Goal: Answer question/provide support: Share knowledge or assist other users

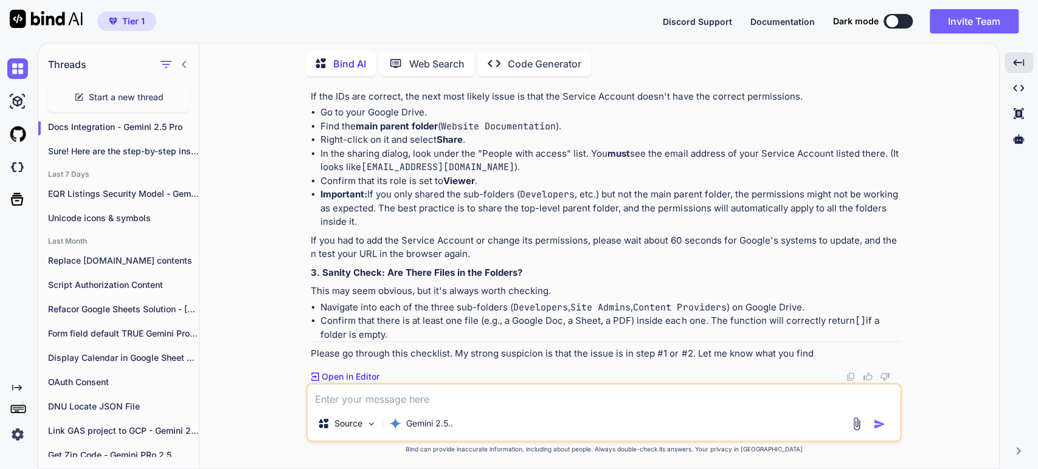
scroll to position [8250, 0]
click at [492, 104] on p "If the IDs are correct, the next most likely issue is that the Service Account …" at bounding box center [605, 97] width 588 height 14
drag, startPoint x: 596, startPoint y: 241, endPoint x: 602, endPoint y: 236, distance: 7.8
click at [596, 120] on li "Go to your Google Drive." at bounding box center [609, 113] width 579 height 14
click at [350, 120] on li "Go to your Google Drive." at bounding box center [609, 113] width 579 height 14
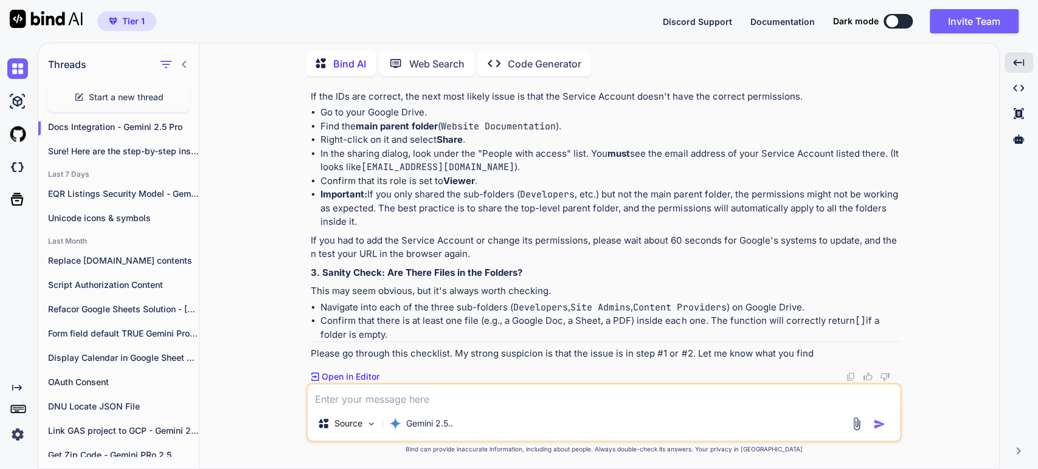
drag, startPoint x: 333, startPoint y: 265, endPoint x: 345, endPoint y: 256, distance: 15.2
click at [333, 134] on li "Find the main parent folder ( Website Documentation )." at bounding box center [609, 127] width 579 height 14
click at [366, 174] on li "In the sharing dialog, look under the "People with access" list. You must see t…" at bounding box center [609, 160] width 579 height 27
click at [583, 174] on li "In the sharing dialog, look under the "People with access" list. You must see t…" at bounding box center [609, 160] width 579 height 27
click at [473, 229] on li "Important: If you only shared the sub-folders ( Developers , etc.) but not the …" at bounding box center [609, 208] width 579 height 41
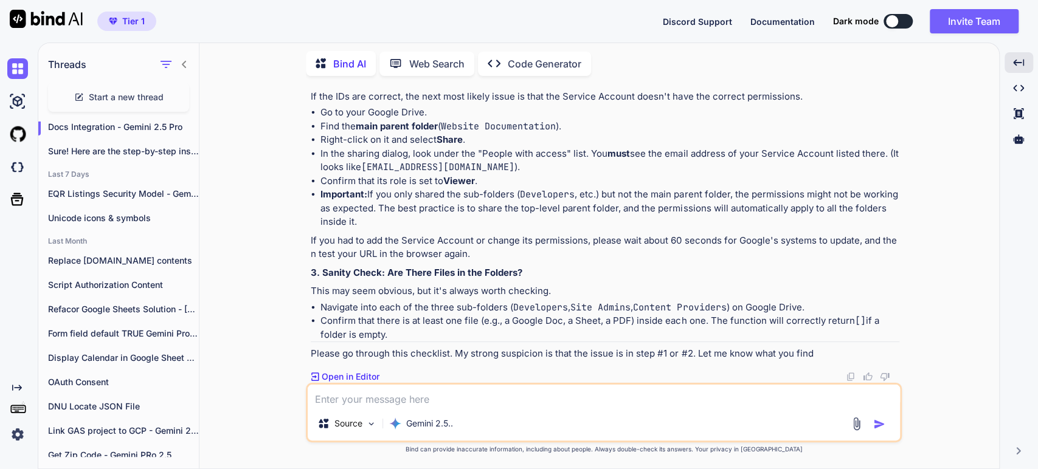
click at [607, 229] on li "Important: If you only shared the sub-folders ( Developers , etc.) but not the …" at bounding box center [609, 208] width 579 height 41
click at [727, 229] on li "Important: If you only shared the sub-folders ( Developers , etc.) but not the …" at bounding box center [609, 208] width 579 height 41
click at [421, 229] on li "Important: If you only shared the sub-folders ( Developers , etc.) but not the …" at bounding box center [609, 208] width 579 height 41
click at [370, 261] on p "If you had to add the Service Account or change its permissions, please wait ab…" at bounding box center [605, 247] width 588 height 27
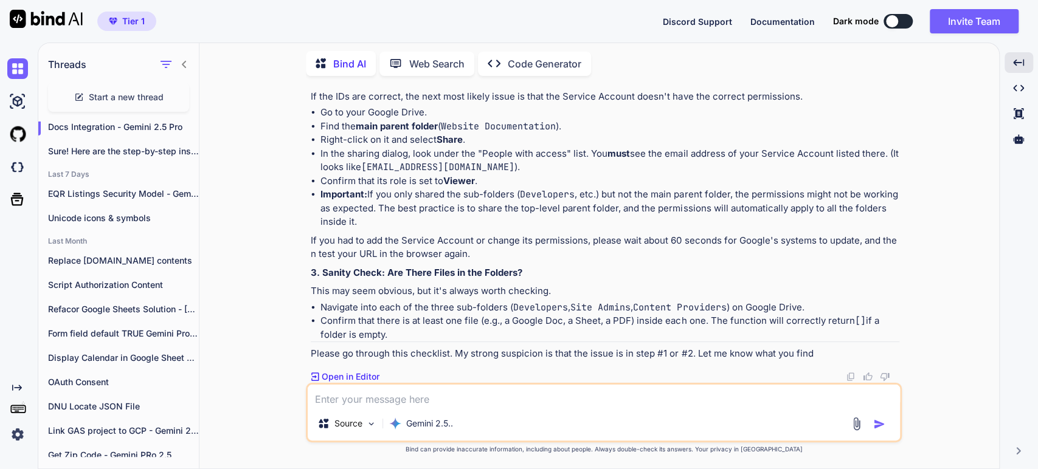
scroll to position [8385, 0]
drag, startPoint x: 408, startPoint y: 406, endPoint x: 405, endPoint y: 399, distance: 7.6
click at [406, 402] on textarea at bounding box center [604, 396] width 592 height 22
click at [405, 399] on textarea at bounding box center [604, 396] width 592 height 22
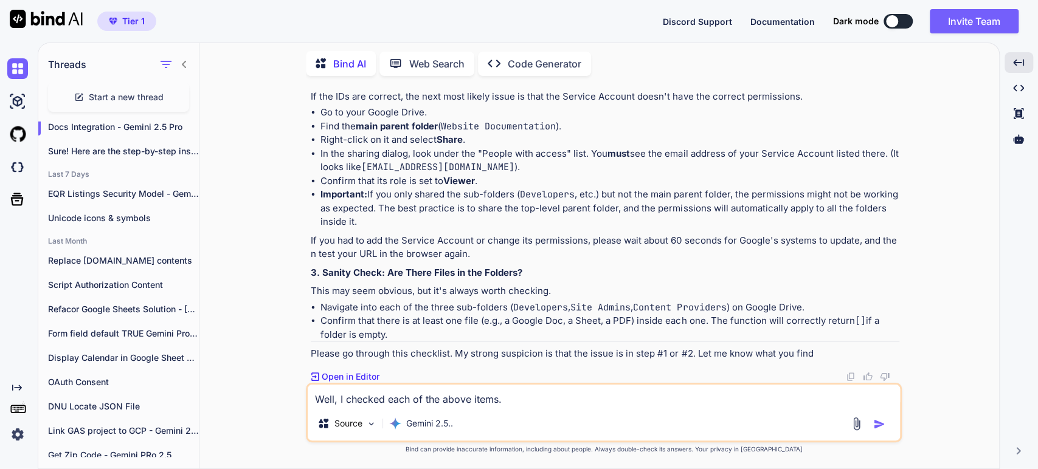
click at [520, 21] on li "Carefully compare that SOME_VERY_LONG_ID from the URL with the ID you pasted in…" at bounding box center [609, 6] width 579 height 27
click at [530, 398] on textarea "Well, I checked each of the above items." at bounding box center [604, 396] width 592 height 22
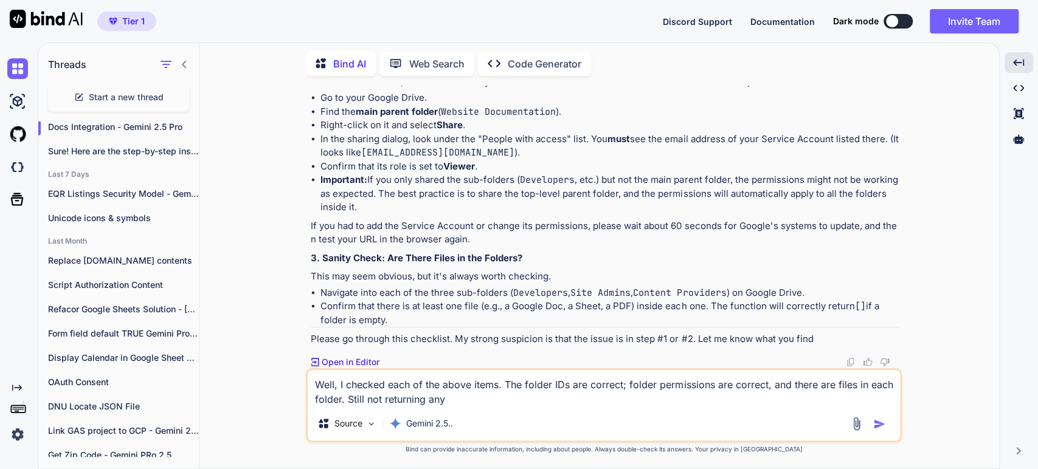
scroll to position [8400, 0]
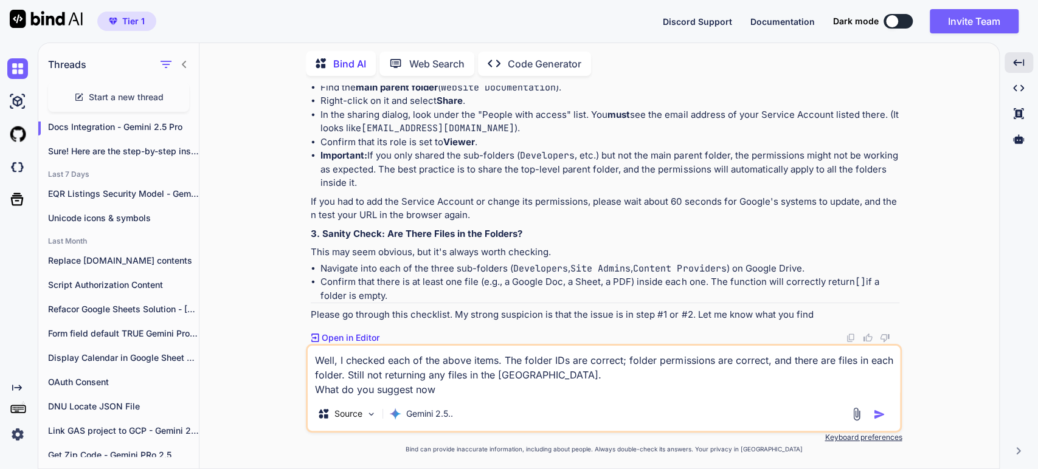
type textarea "Well, I checked each of the above items. The folder IDs are correct; folder per…"
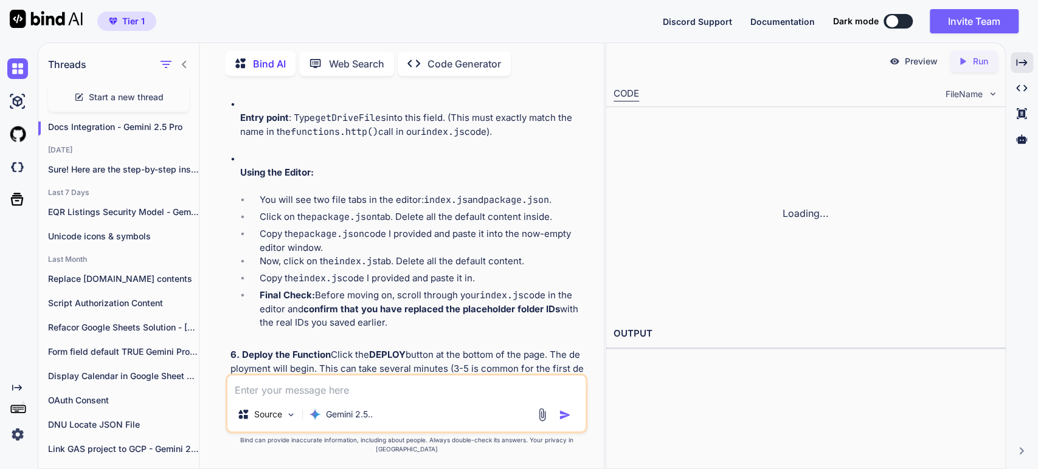
scroll to position [10658, 0]
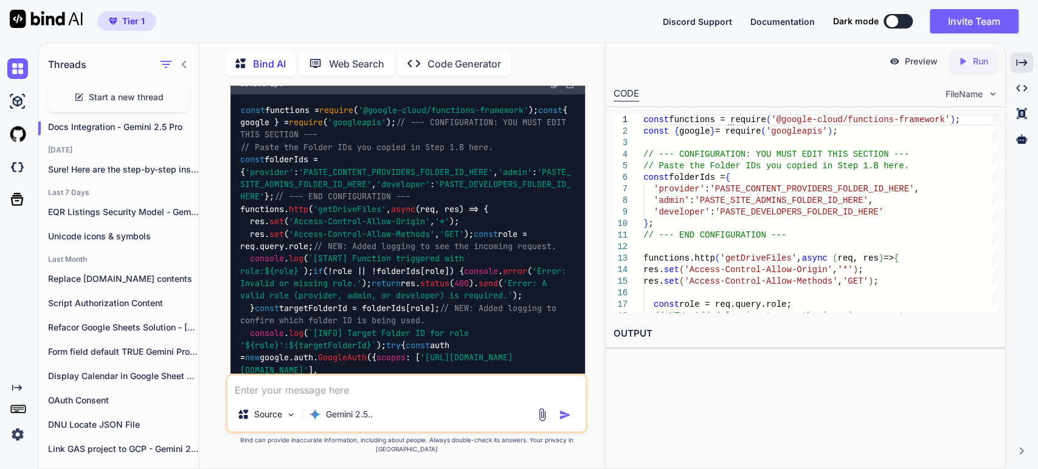
scroll to position [10725, 0]
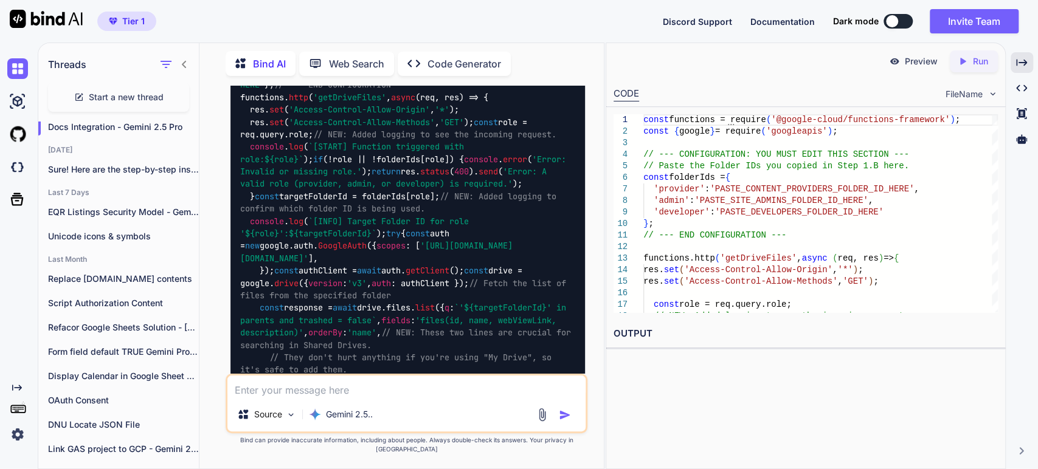
scroll to position [10793, 0]
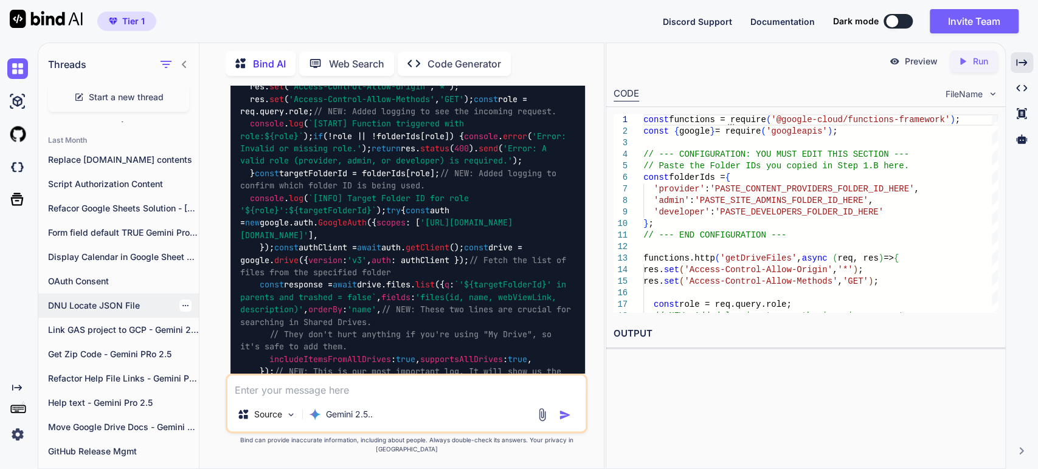
scroll to position [178, 0]
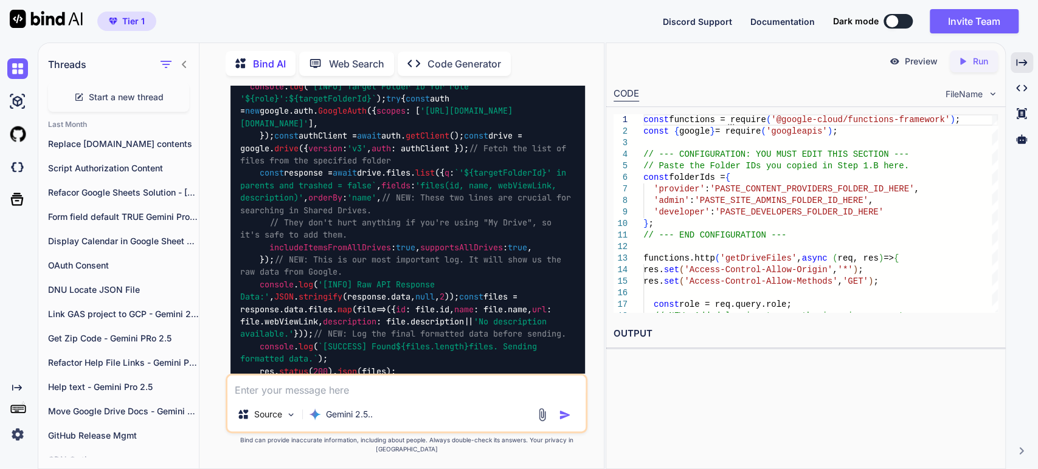
scroll to position [10928, 0]
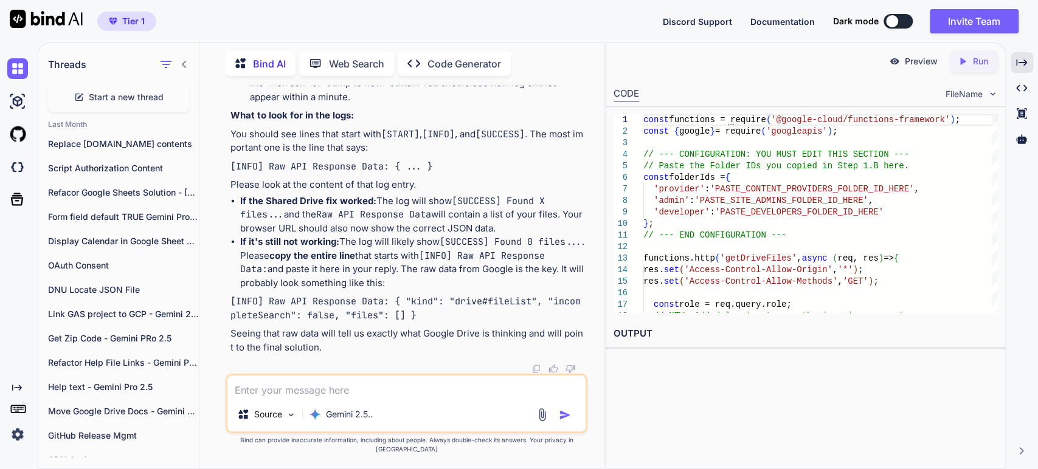
scroll to position [11941, 0]
click at [331, 105] on li "Go back to the LOGS tab in the Google Cloud Console. You may need to click the …" at bounding box center [412, 83] width 345 height 41
click at [318, 155] on p "You should see lines that start with [START] , [INFO] , and [SUCCESS] . The mos…" at bounding box center [407, 141] width 354 height 27
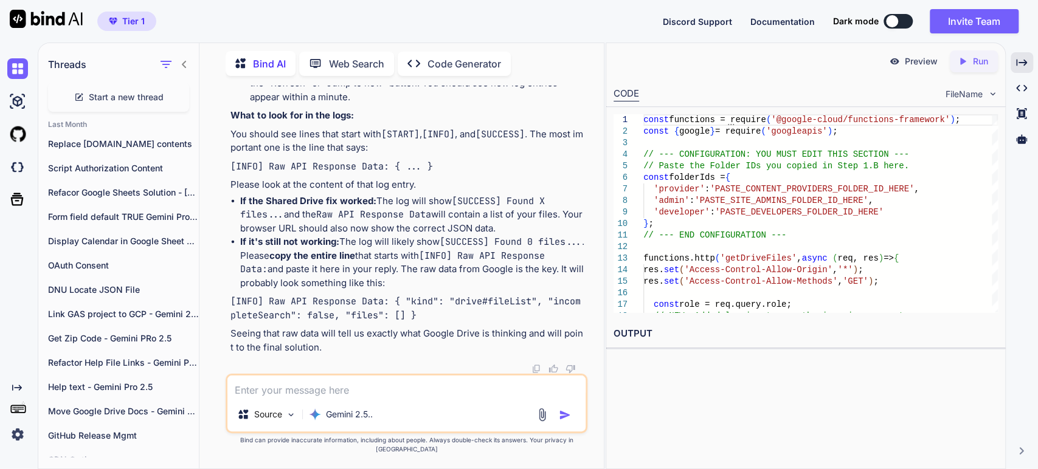
click at [434, 155] on p "You should see lines that start with [START] , [INFO] , and [SUCCESS] . The mos…" at bounding box center [407, 141] width 354 height 27
click at [328, 173] on code "[INFO] Raw API Response Data: { ... }" at bounding box center [331, 166] width 202 height 12
click at [300, 207] on strong "If the Shared Drive fix worked:" at bounding box center [308, 201] width 136 height 12
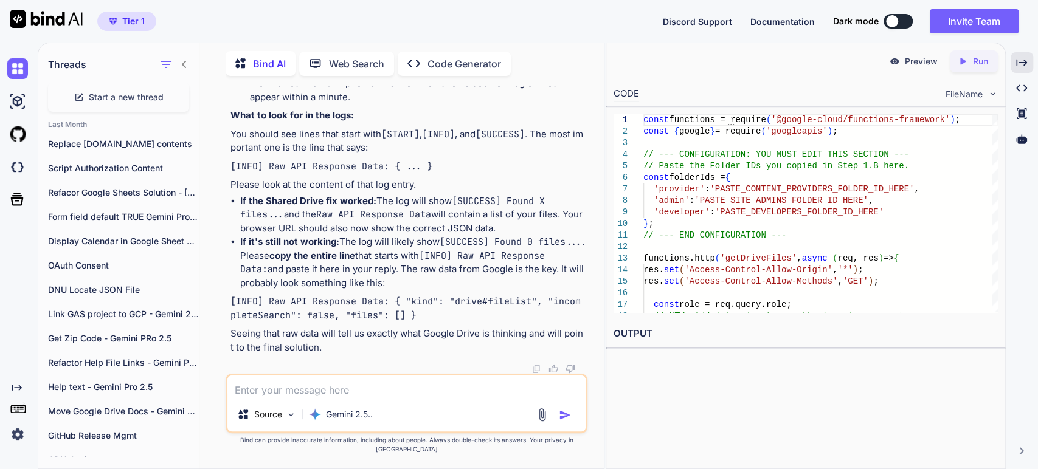
click at [343, 207] on strong "If the Shared Drive fix worked:" at bounding box center [308, 201] width 136 height 12
click at [405, 236] on li "If the Shared Drive fix worked: The log will show [SUCCESS] Found X files... an…" at bounding box center [412, 214] width 345 height 41
click at [300, 236] on li "If the Shared Drive fix worked: The log will show [SUCCESS] Found X files... an…" at bounding box center [412, 214] width 345 height 41
click at [371, 221] on code "Raw API Response Data" at bounding box center [373, 214] width 115 height 12
click at [301, 236] on li "If the Shared Drive fix worked: The log will show [SUCCESS] Found X files... an…" at bounding box center [412, 214] width 345 height 41
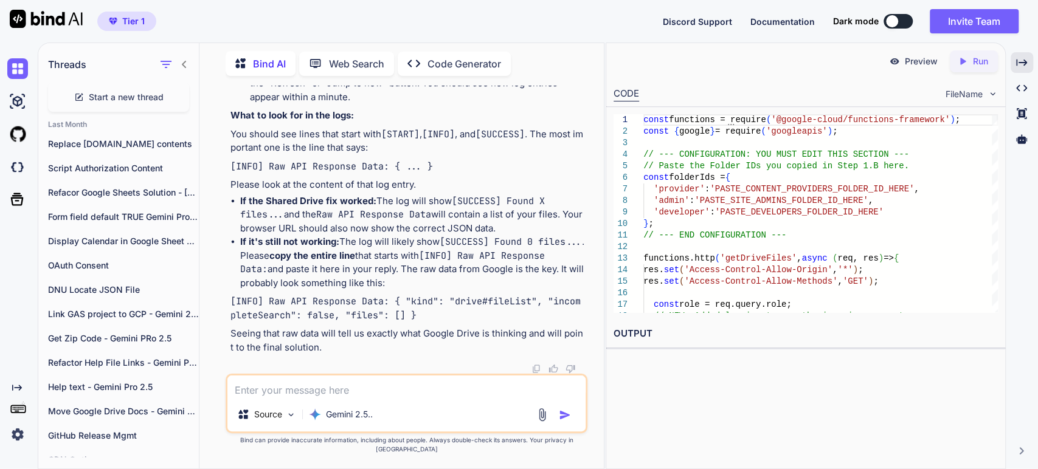
scroll to position [12211, 0]
click at [370, 290] on li "If it's still not working: The log will likely show [SUCCESS] Found 0 files... …" at bounding box center [412, 262] width 345 height 55
click at [466, 248] on code "[SUCCESS] Found 0 files..." at bounding box center [510, 242] width 142 height 12
click at [355, 261] on strong "copy the entire line" at bounding box center [312, 256] width 86 height 12
click at [455, 290] on li "If it's still not working: The log will likely show [SUCCESS] Found 0 files... …" at bounding box center [412, 262] width 345 height 55
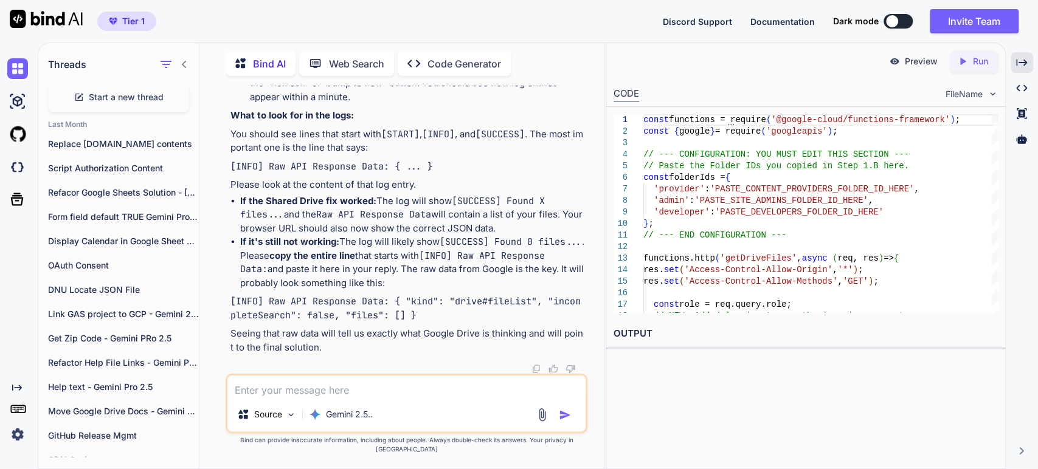
scroll to position [12262, 0]
click at [308, 318] on p "[INFO] Raw API Response Data: { "kind": "drive#fileList", "incompleteSearch": f…" at bounding box center [407, 308] width 354 height 27
click at [297, 348] on p "Seeing that raw data will tell us exactly what Google Drive is thinking and wil…" at bounding box center [407, 340] width 354 height 27
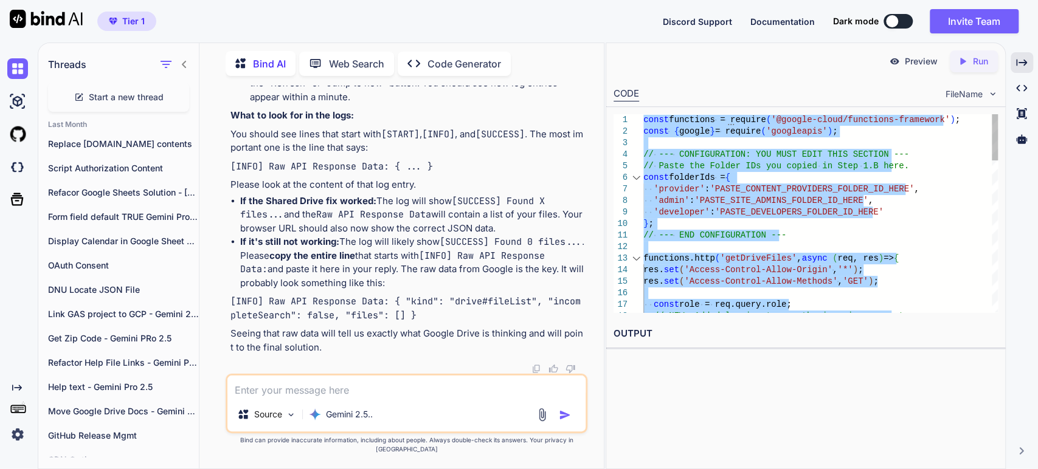
type textarea "const functions = require('@google-cloud/functions-framework'); const { google …"
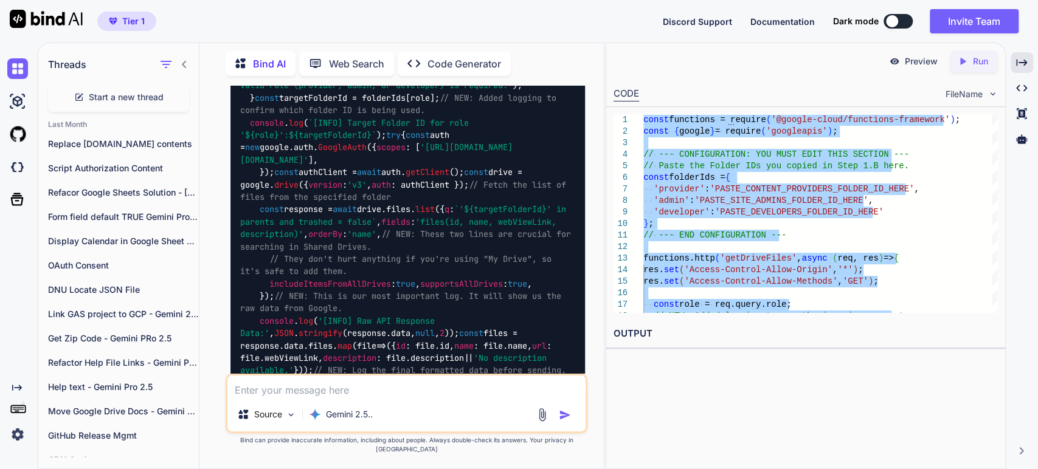
scroll to position [10844, 0]
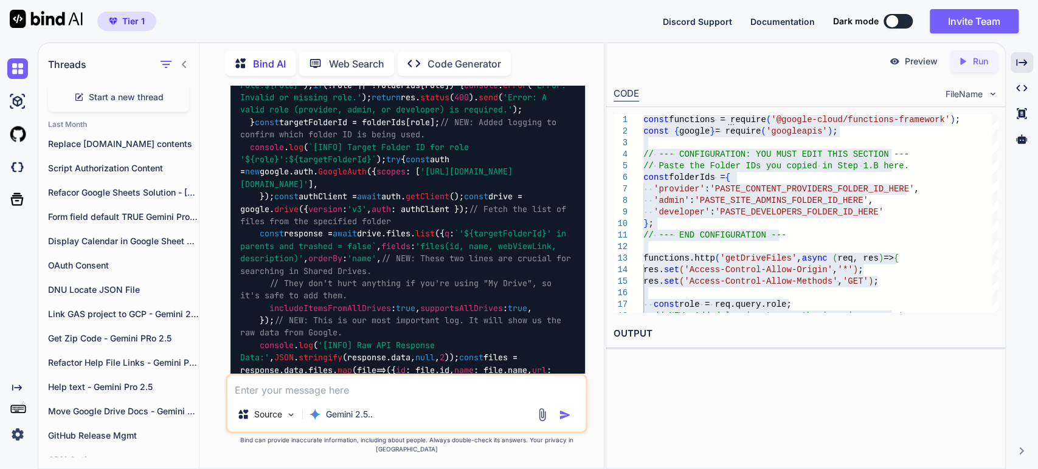
click at [1016, 64] on icon at bounding box center [1021, 62] width 11 height 7
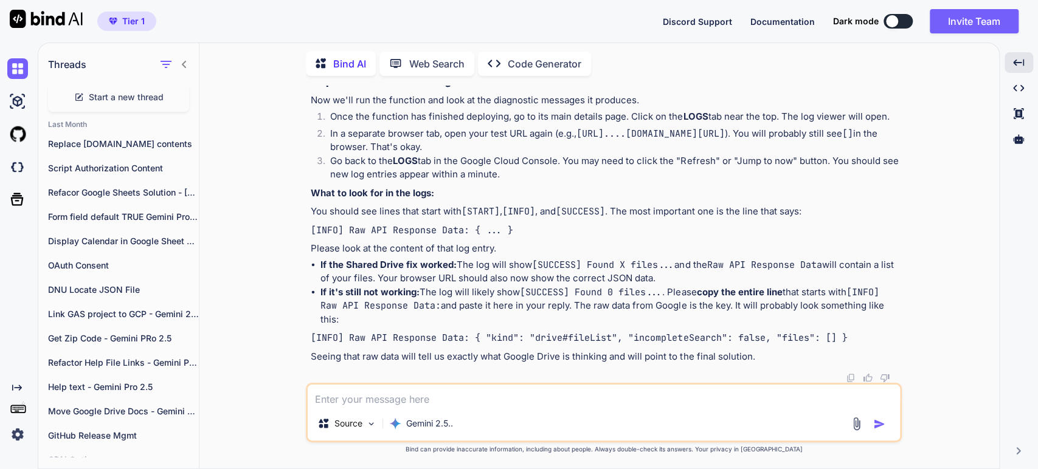
scroll to position [9713, 0]
click at [366, 88] on strong "Step 2: Test and Check the Logs" at bounding box center [384, 82] width 146 height 12
click at [497, 43] on strong "Double-check that your folder IDs are still correctly pasted in." at bounding box center [467, 38] width 275 height 12
click at [428, 108] on p "Now we'll run the function and look at the diagnostic messages it produces." at bounding box center [605, 101] width 588 height 14
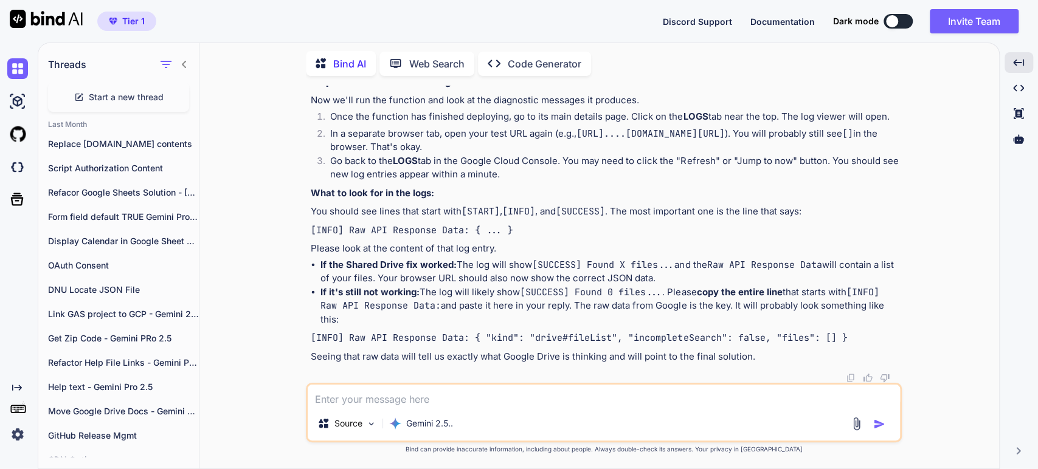
scroll to position [9848, 0]
click at [776, 127] on li "Once the function has finished deploying, go to its main details page. Click on…" at bounding box center [609, 118] width 579 height 17
click at [376, 154] on li "In a separate browser tab, open your test URL again (e.g., [URL]....[DOMAIN_NAM…" at bounding box center [609, 140] width 579 height 27
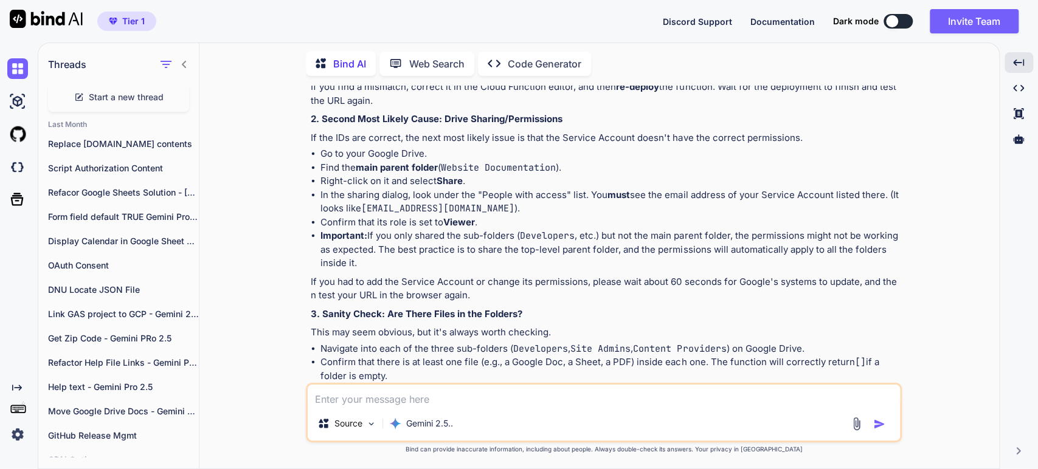
scroll to position [7755, 0]
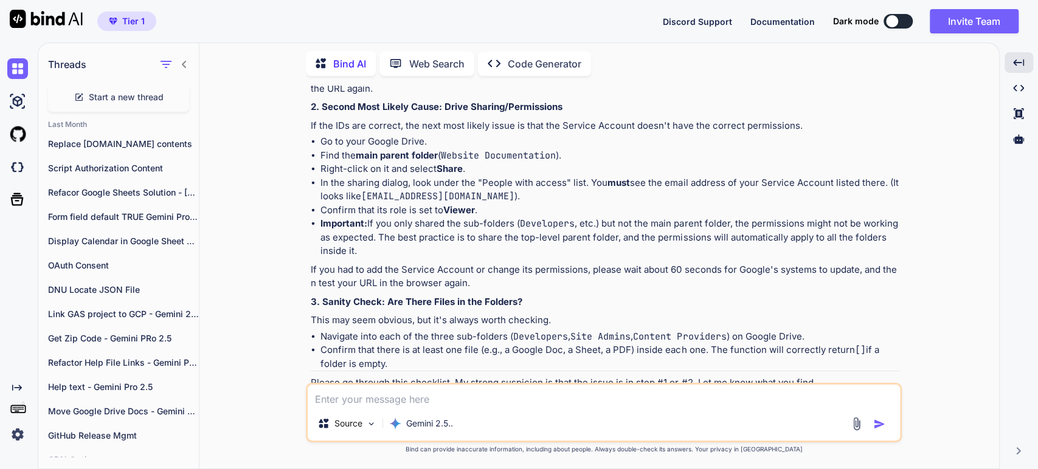
drag, startPoint x: 343, startPoint y: 202, endPoint x: 629, endPoint y: 191, distance: 285.9
copy p "[URL][DOMAIN_NAME]"
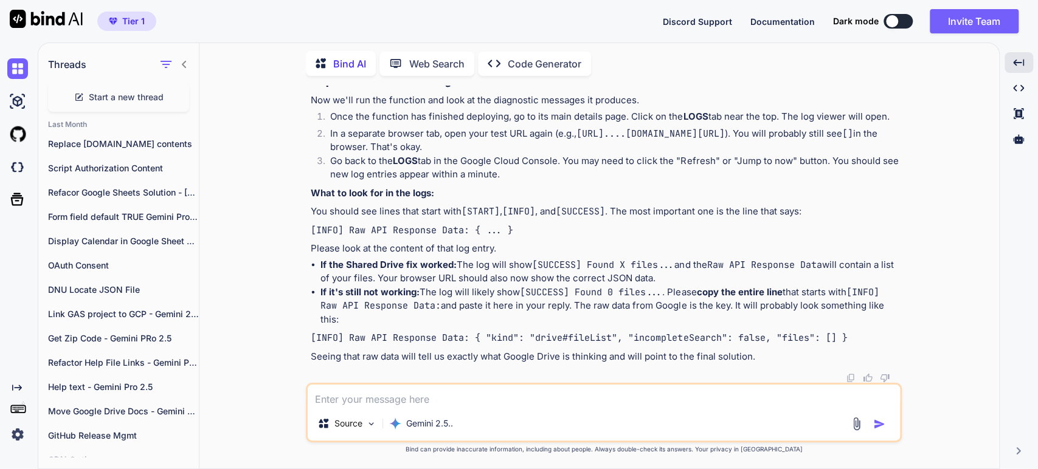
scroll to position [9919, 0]
click at [535, 218] on code "[INFO]" at bounding box center [518, 211] width 33 height 12
click at [423, 256] on p "Please look at the content of that log entry." at bounding box center [605, 249] width 588 height 14
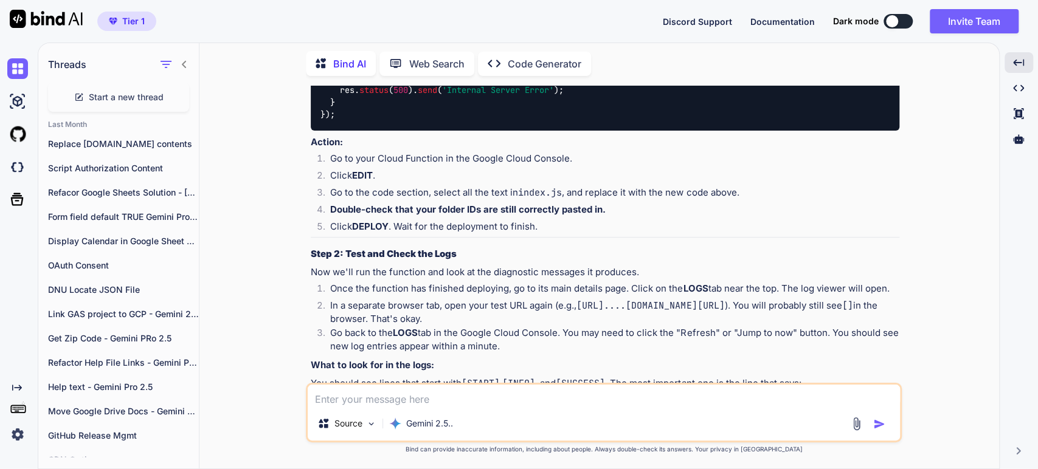
scroll to position [8636, 0]
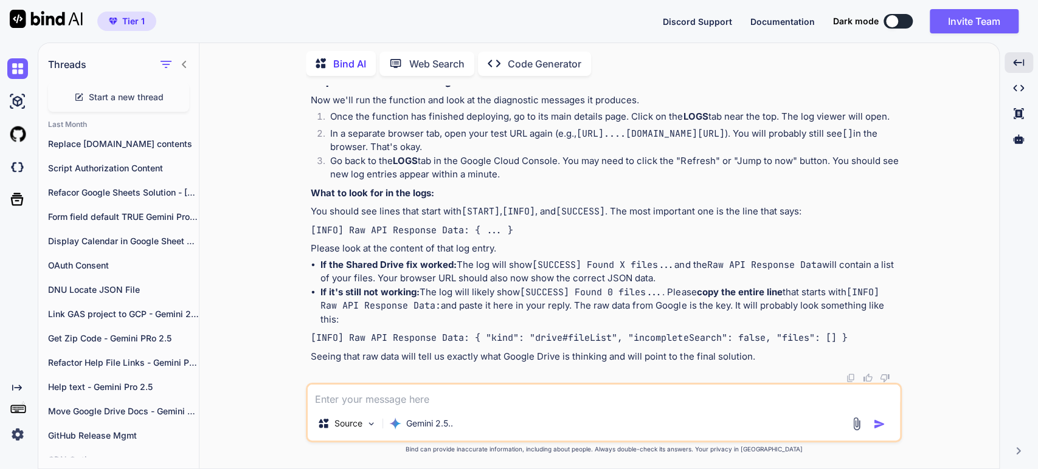
scroll to position [9987, 0]
click at [340, 404] on textarea at bounding box center [604, 396] width 592 height 22
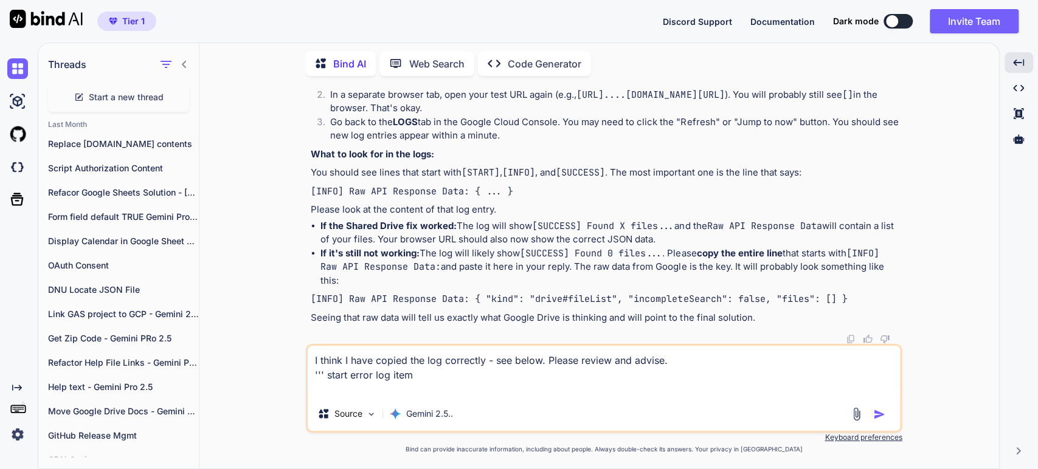
paste textarea "{ "textPayload": "[INFO] Raw API Response Data: {", "insertId": "68dfd68a0004f2…"
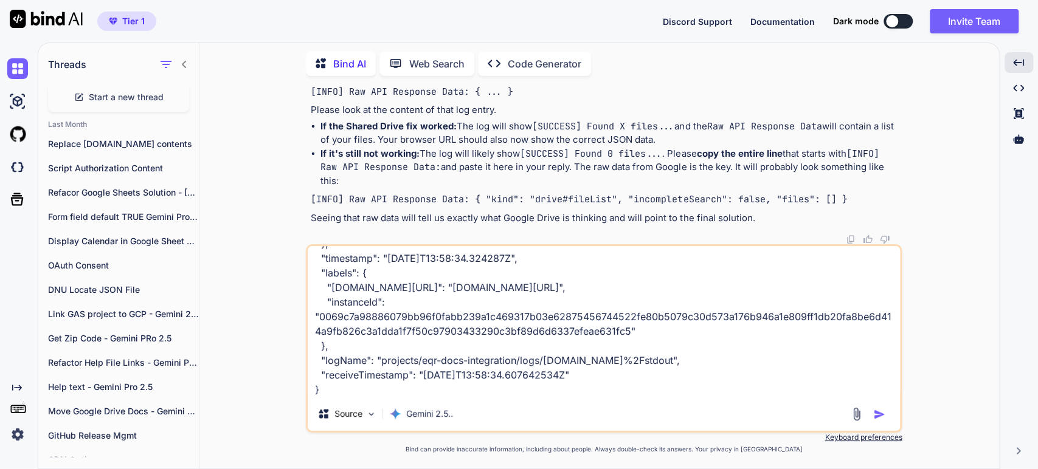
type textarea "I think I have copied the log correctly - see below. Please review and advise. …"
click at [875, 412] on img "button" at bounding box center [879, 414] width 12 height 12
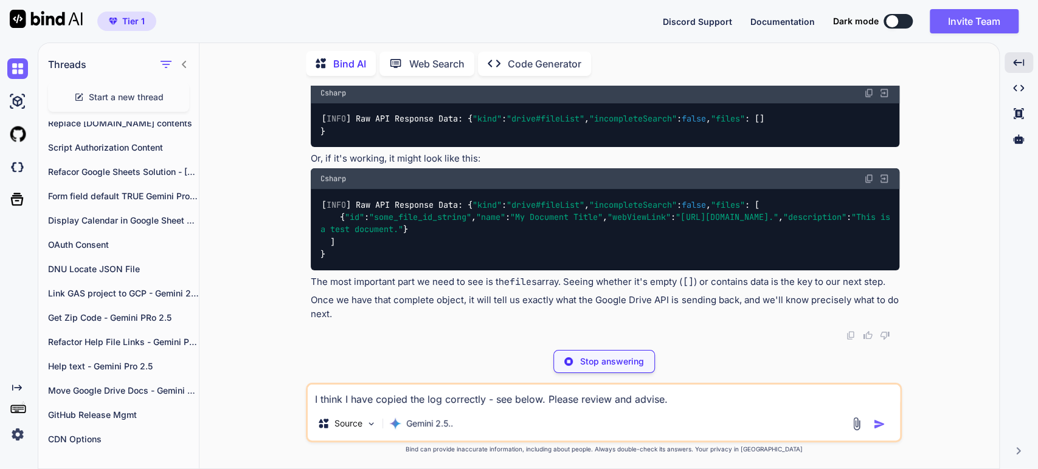
scroll to position [12459, 0]
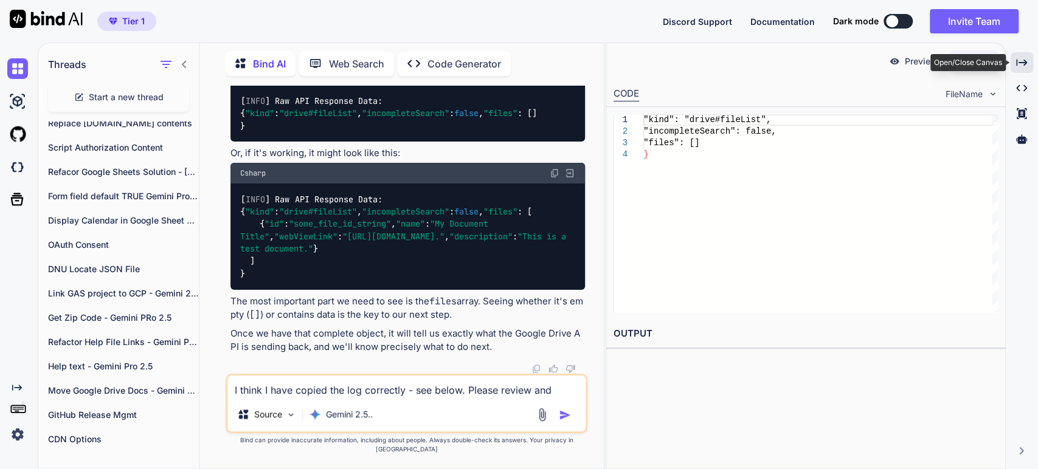
click at [1026, 66] on icon "Created with Pixso." at bounding box center [1021, 62] width 11 height 11
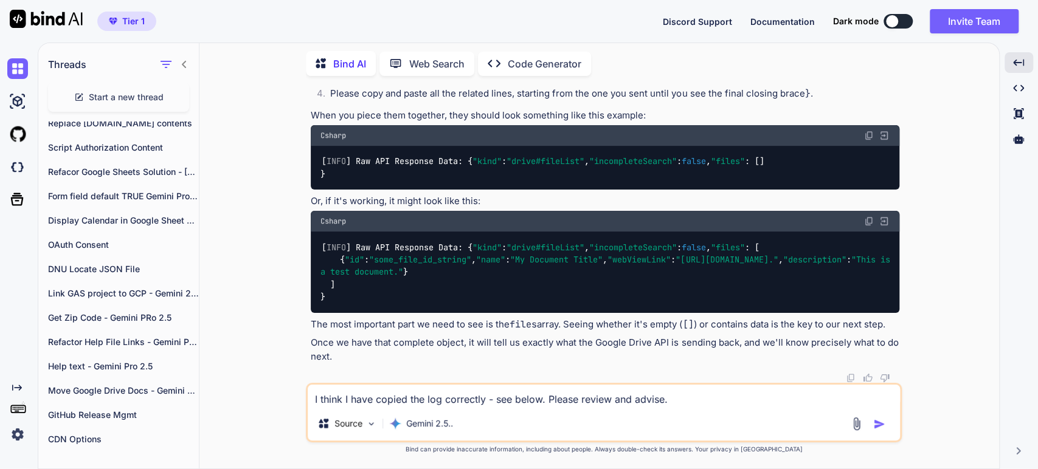
scroll to position [10279, 0]
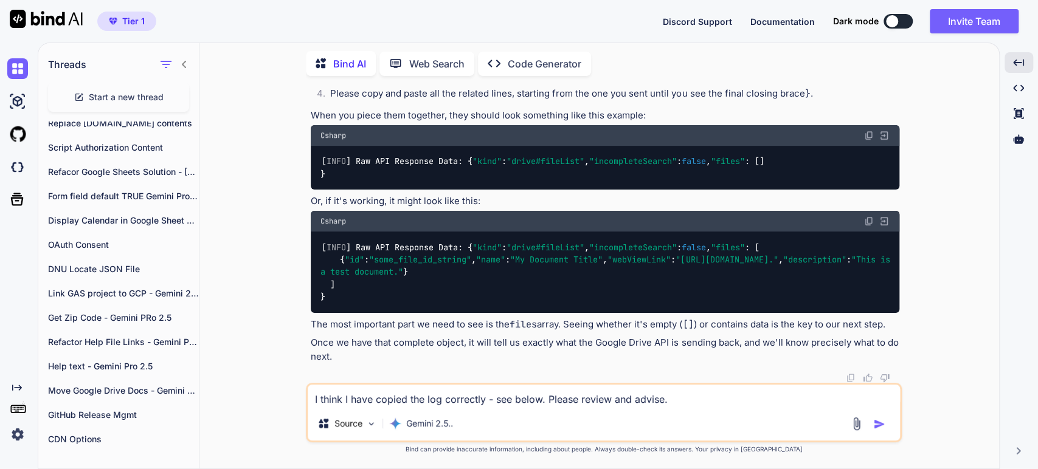
click at [470, 304] on div "Thank you for providing this log. This is exactly what we need, and you've foun…" at bounding box center [605, 132] width 588 height 463
click at [441, 19] on strong "Action Required: Please Get the Complete Log" at bounding box center [415, 14] width 208 height 12
click at [408, 87] on li "Look at the log entries immediately after that one. They will not have the [INF…" at bounding box center [609, 73] width 579 height 27
click at [652, 72] on code "[INFO]" at bounding box center [653, 66] width 33 height 12
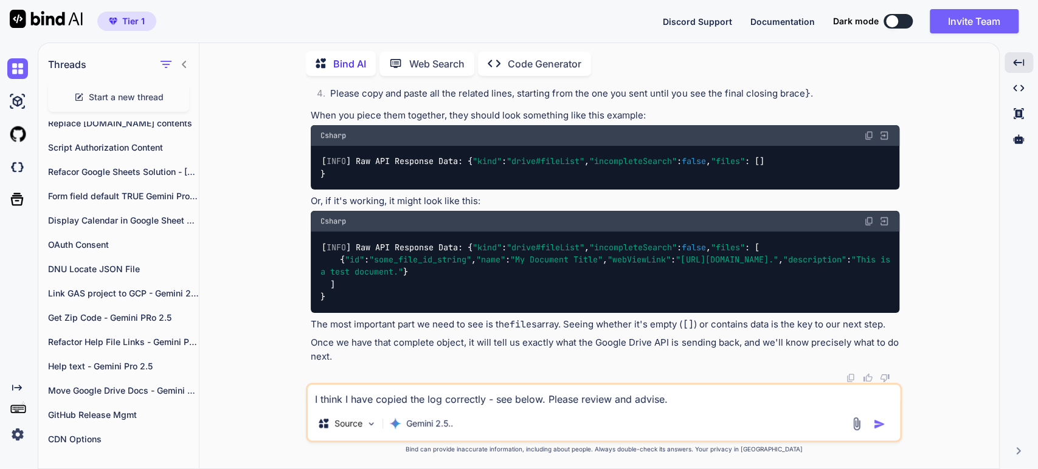
click at [428, 104] on li "Please copy and paste all the related lines, starting from the one you sent unt…" at bounding box center [609, 95] width 579 height 17
click at [383, 123] on p "When you piece them together, they should look something like this example:" at bounding box center [605, 116] width 588 height 14
click at [481, 329] on p "The most important part we need to see is the files array. Seeing whether it's …" at bounding box center [605, 325] width 588 height 14
